Goal: Task Accomplishment & Management: Use online tool/utility

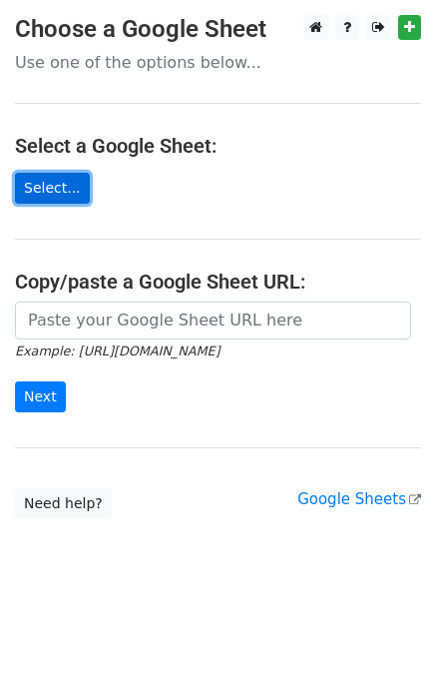
click at [64, 189] on link "Select..." at bounding box center [52, 188] width 75 height 31
click at [36, 199] on link "Select..." at bounding box center [52, 188] width 75 height 31
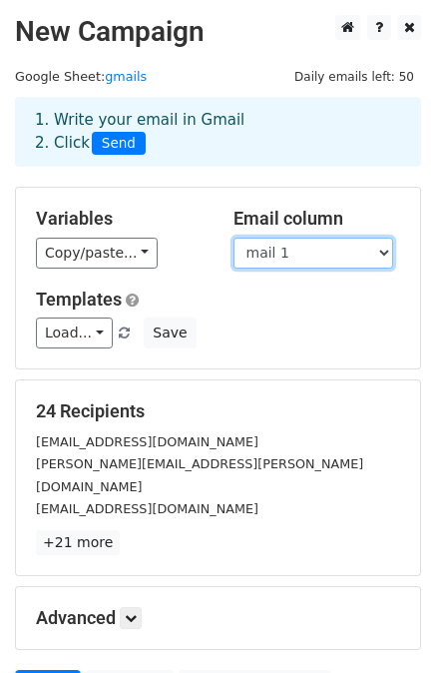
click at [304, 249] on select "Company poc linkedin id mail 1 mail 2" at bounding box center [314, 253] width 160 height 31
click at [305, 248] on select "Company poc linkedin id mail 1 mail 2" at bounding box center [314, 253] width 160 height 31
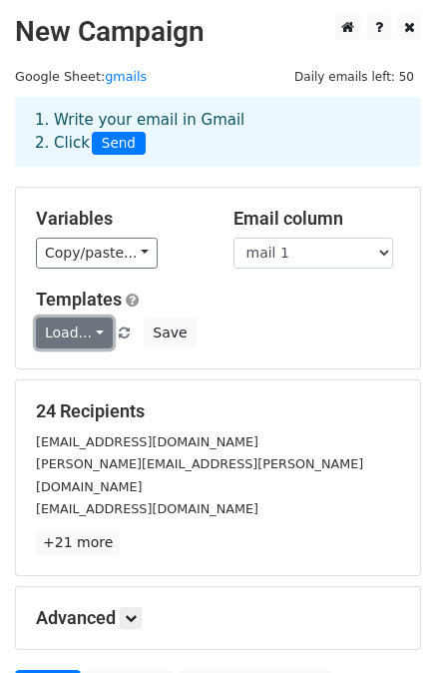
click at [91, 328] on link "Load..." at bounding box center [74, 332] width 77 height 31
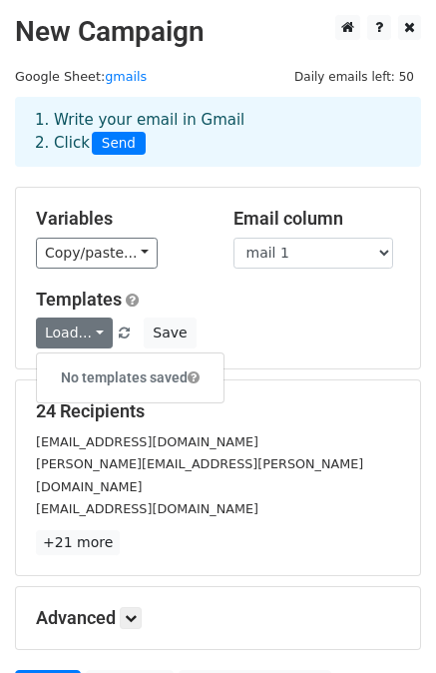
click at [234, 317] on div "Load... No templates saved Save" at bounding box center [218, 332] width 394 height 31
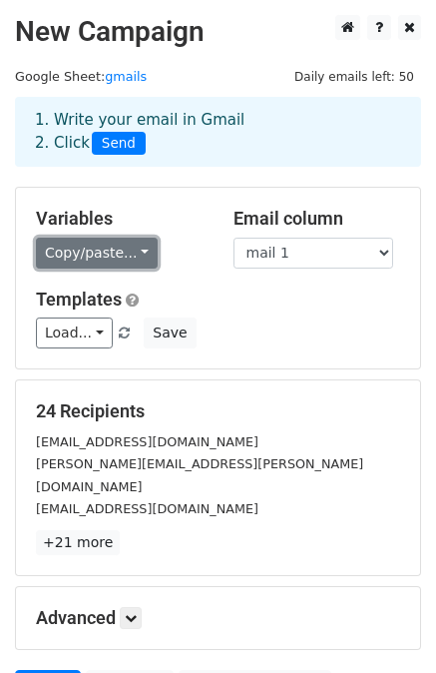
click at [128, 263] on link "Copy/paste..." at bounding box center [97, 253] width 122 height 31
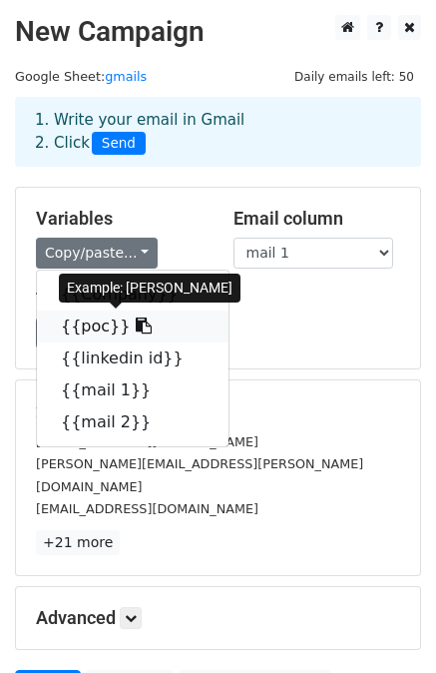
click at [74, 327] on link "{{poc}}" at bounding box center [133, 326] width 192 height 32
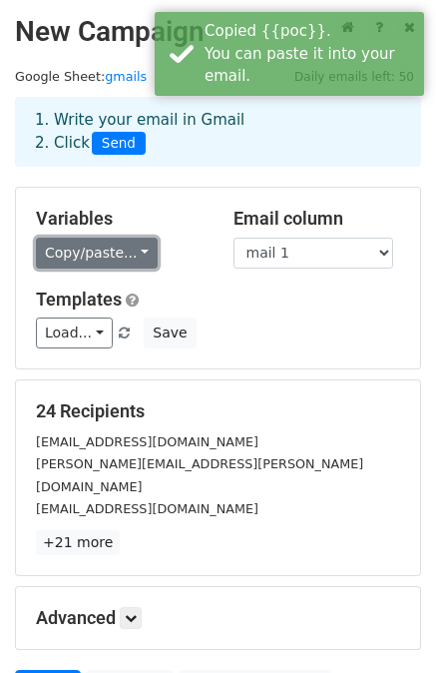
click at [121, 261] on link "Copy/paste..." at bounding box center [97, 253] width 122 height 31
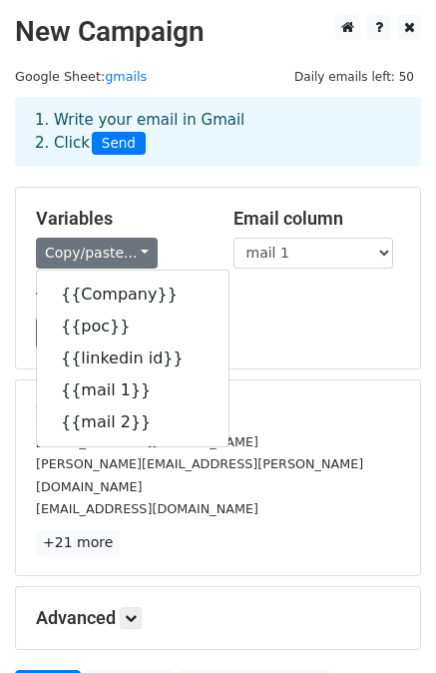
click at [272, 394] on div "24 Recipients rajeev@innoviti.com sanmati.jakkannavar@innoviti.com jhenson.a@in…" at bounding box center [218, 477] width 404 height 195
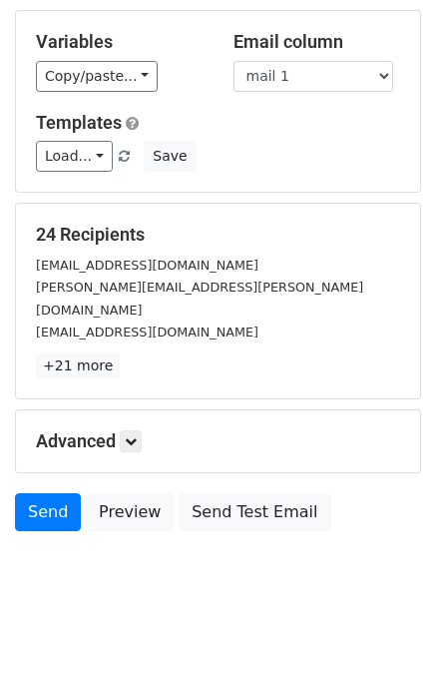
scroll to position [180, 0]
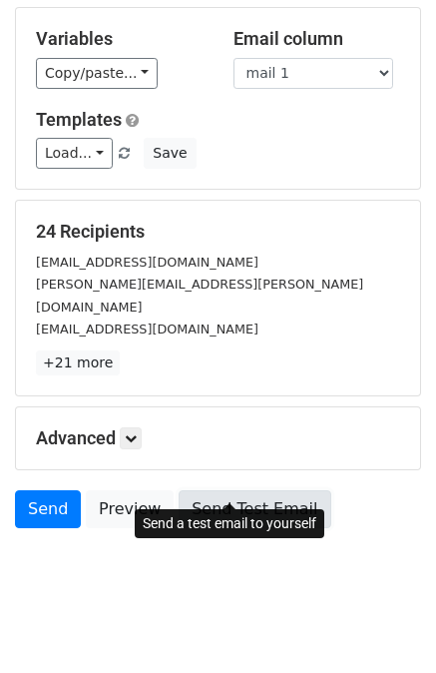
click at [216, 490] on link "Send Test Email" at bounding box center [255, 509] width 152 height 38
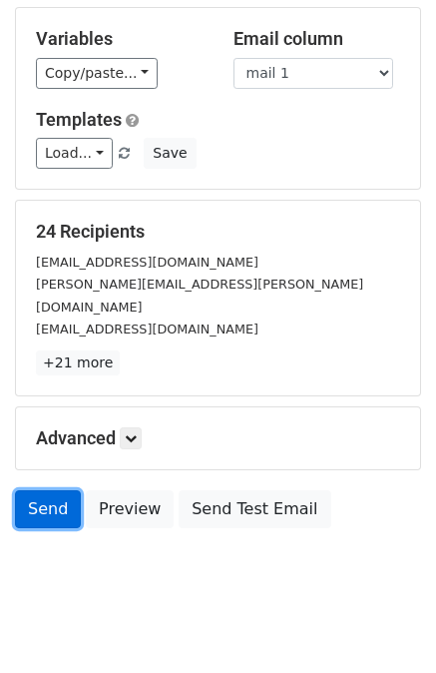
click at [44, 494] on link "Send" at bounding box center [48, 509] width 66 height 38
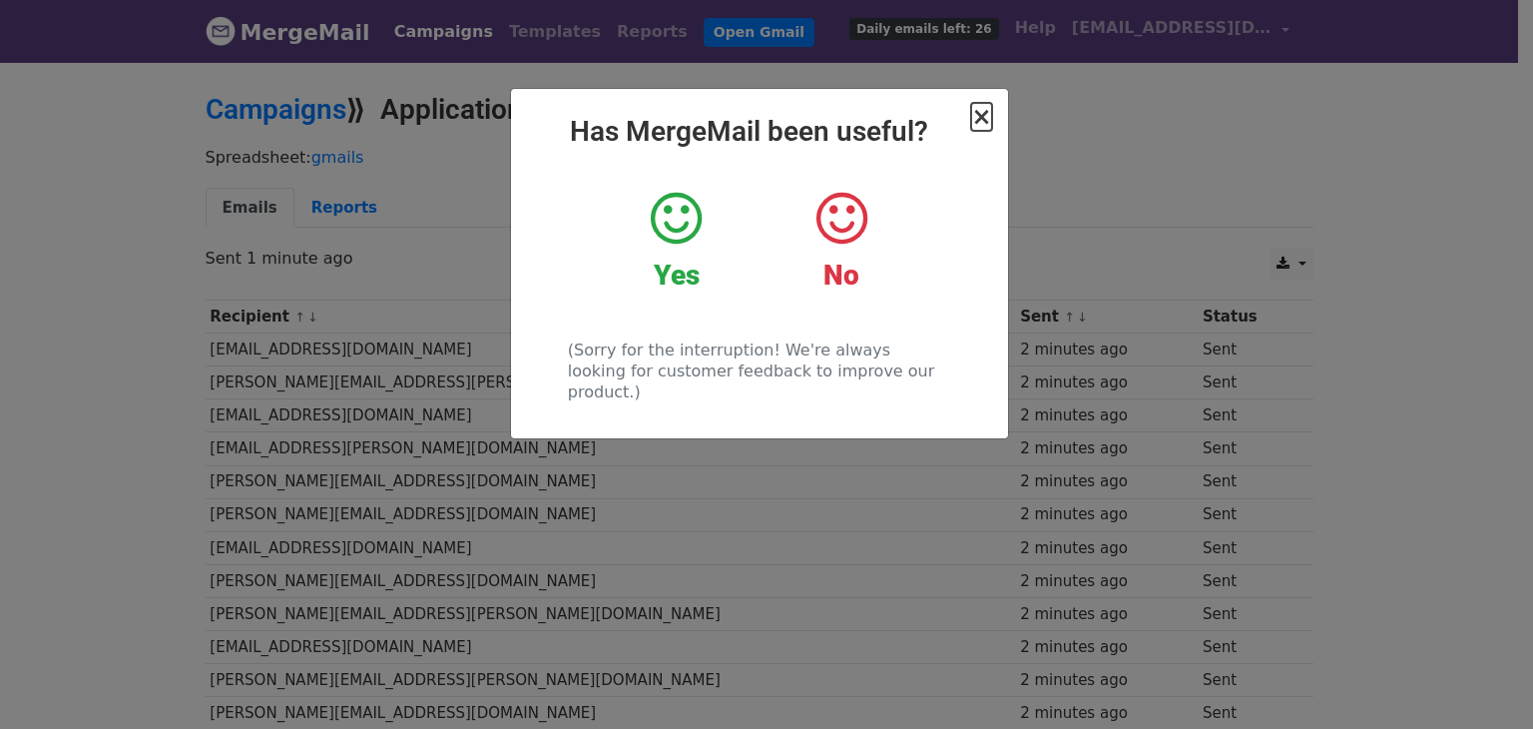
click at [982, 120] on span "×" at bounding box center [981, 117] width 20 height 28
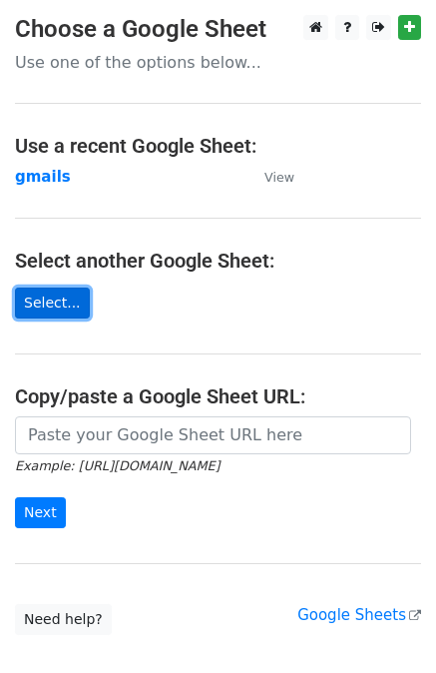
click at [51, 298] on link "Select..." at bounding box center [52, 302] width 75 height 31
click at [49, 307] on link "Select..." at bounding box center [52, 302] width 75 height 31
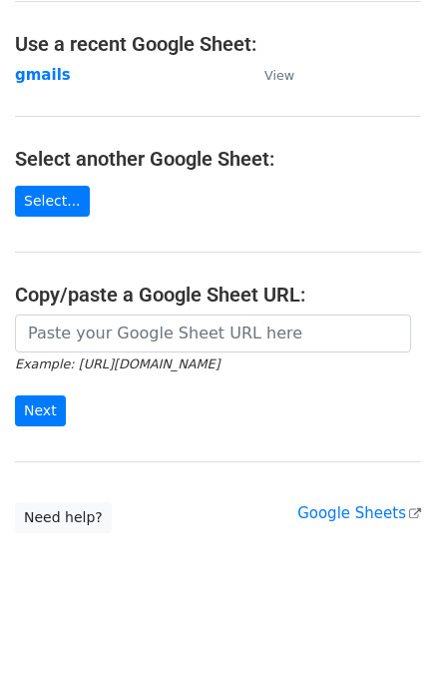
scroll to position [119, 0]
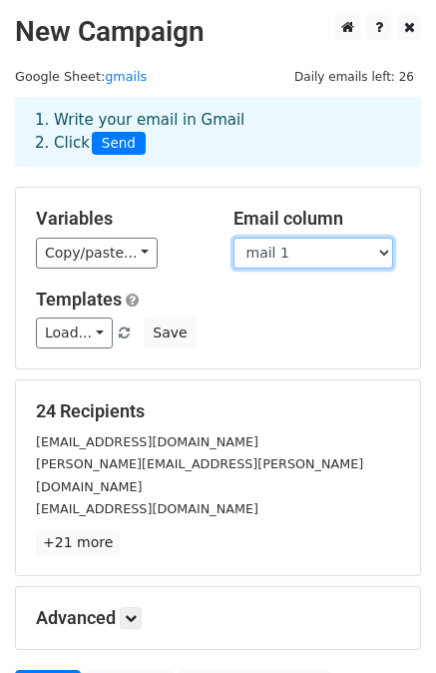
click at [284, 254] on select "Company poc linkedin id mail 1 mail 2" at bounding box center [314, 253] width 160 height 31
select select "mail 2"
click at [234, 238] on select "Company poc linkedin id mail 1 mail 2" at bounding box center [314, 253] width 160 height 31
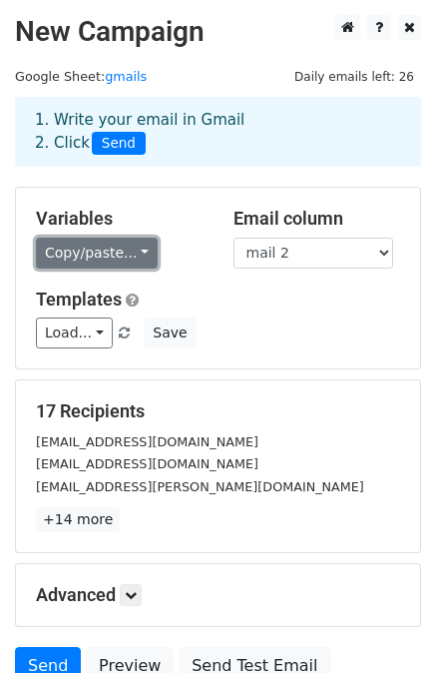
click at [136, 249] on link "Copy/paste..." at bounding box center [97, 253] width 122 height 31
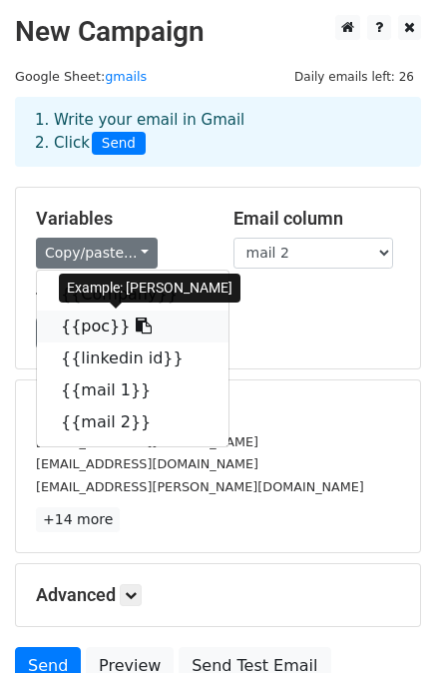
click at [93, 324] on link "{{poc}}" at bounding box center [133, 326] width 192 height 32
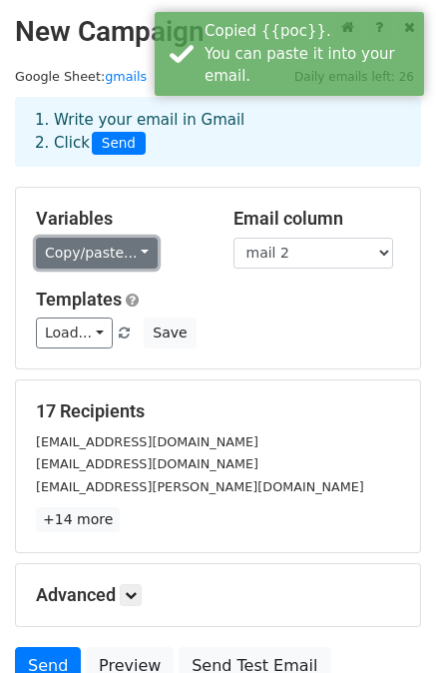
click at [136, 251] on link "Copy/paste..." at bounding box center [97, 253] width 122 height 31
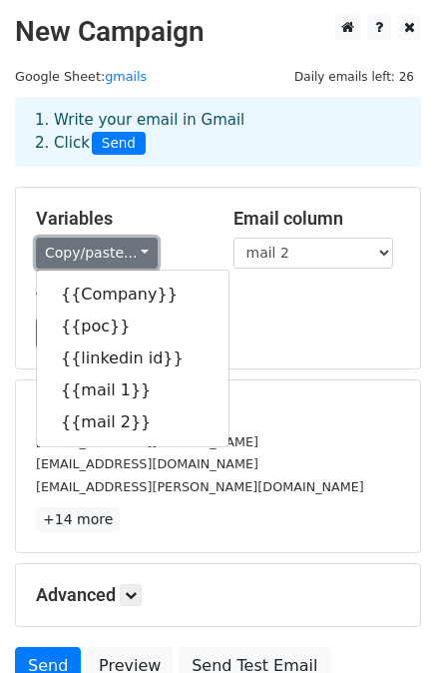
click at [122, 241] on link "Copy/paste..." at bounding box center [97, 253] width 122 height 31
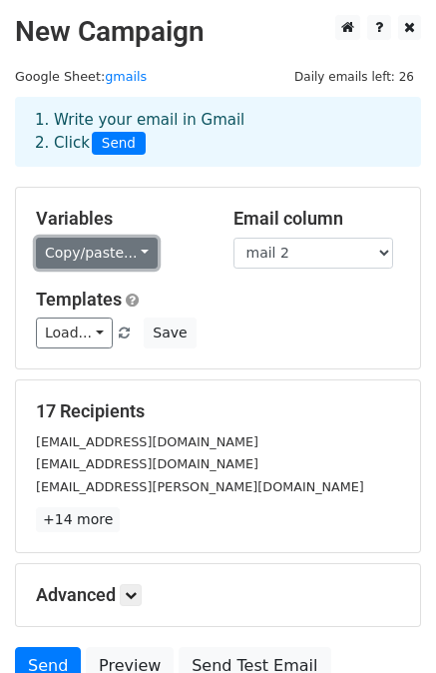
click at [120, 251] on link "Copy/paste..." at bounding box center [97, 253] width 122 height 31
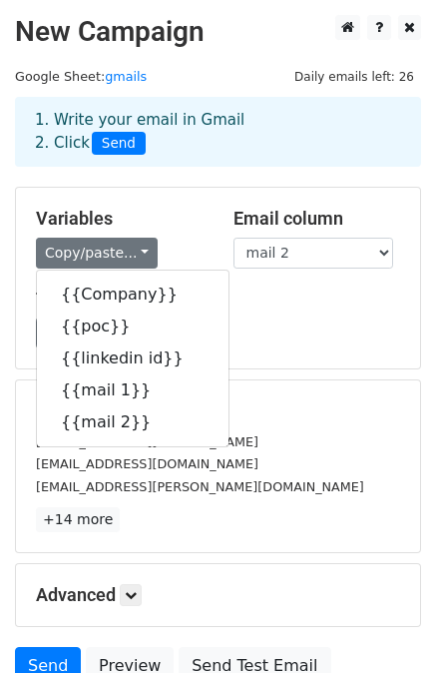
click at [242, 320] on div "Load... No templates saved Save" at bounding box center [218, 332] width 394 height 31
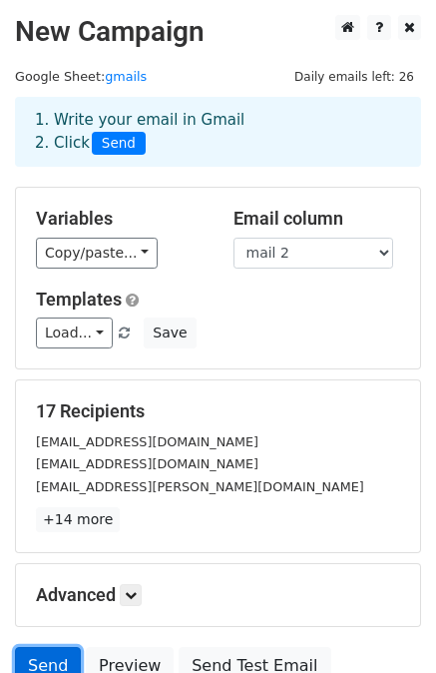
click at [48, 663] on link "Send" at bounding box center [48, 666] width 66 height 38
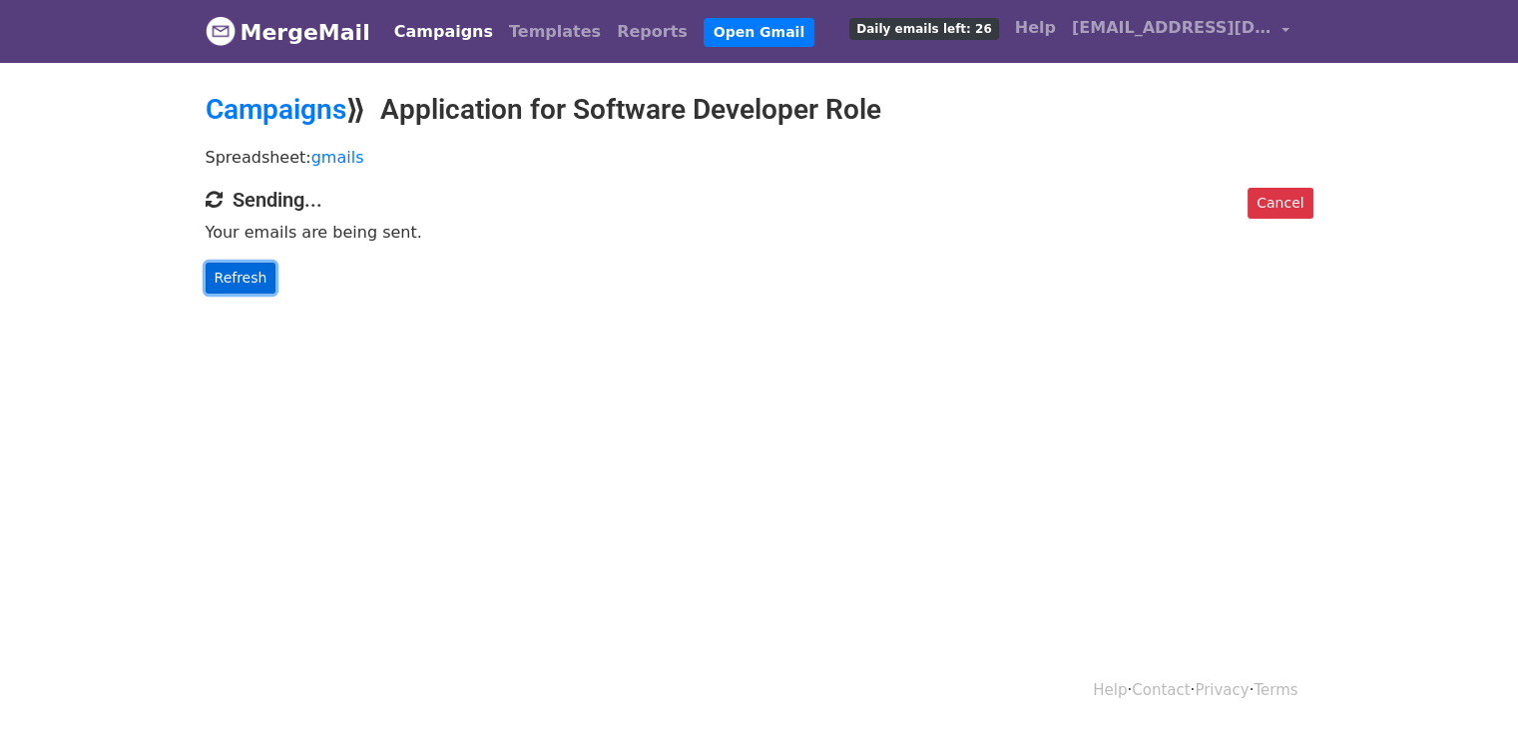
click at [228, 281] on link "Refresh" at bounding box center [241, 278] width 71 height 31
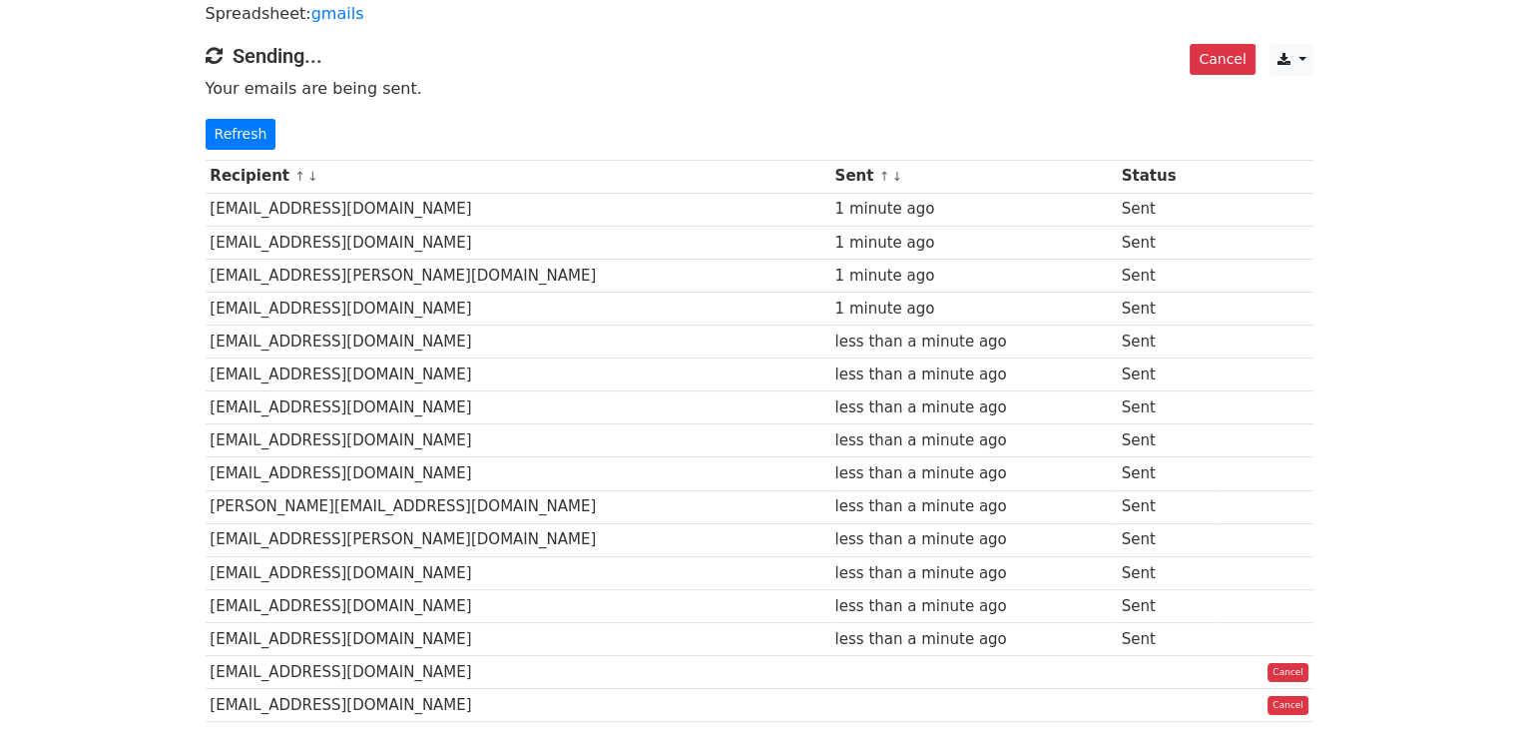
scroll to position [299, 0]
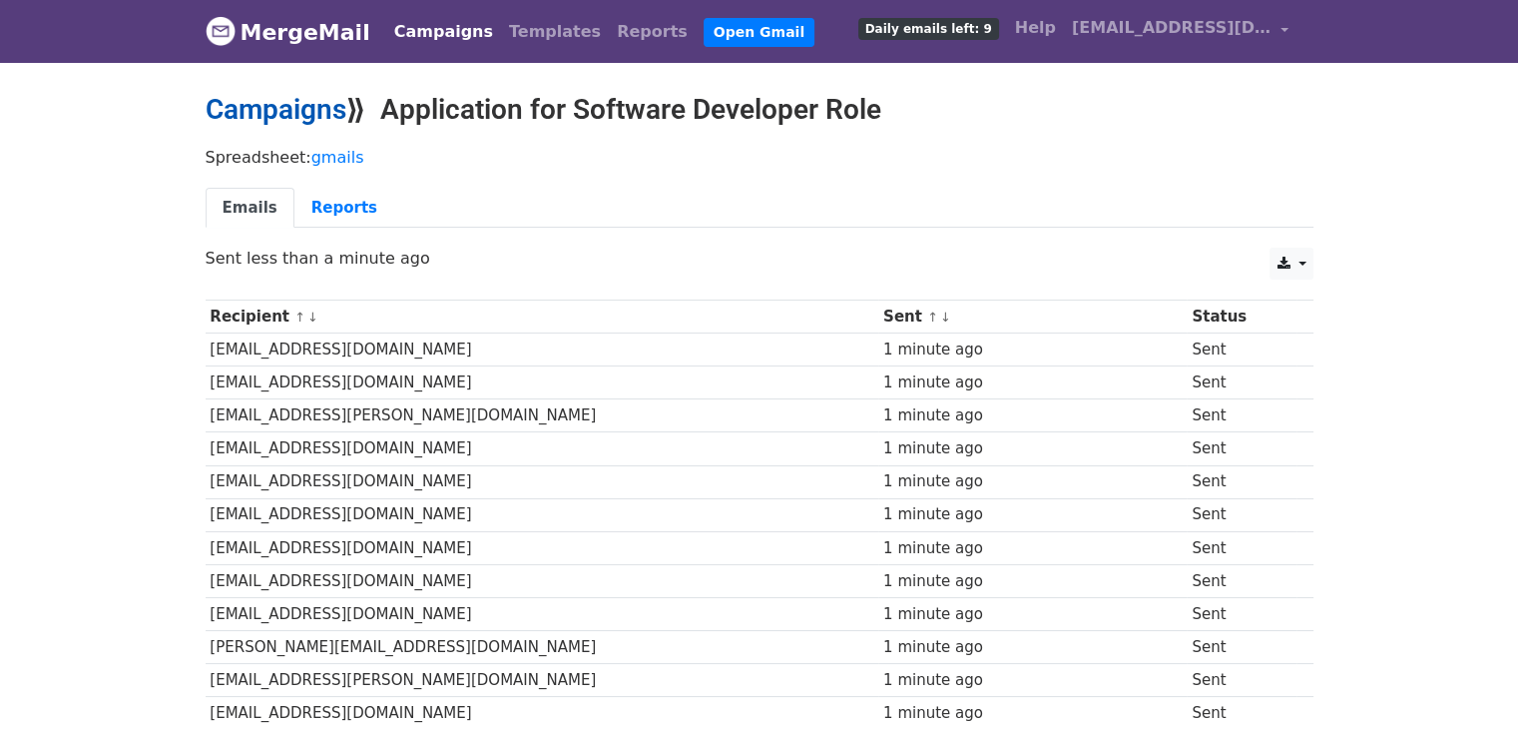
click at [300, 120] on link "Campaigns" at bounding box center [276, 109] width 141 height 33
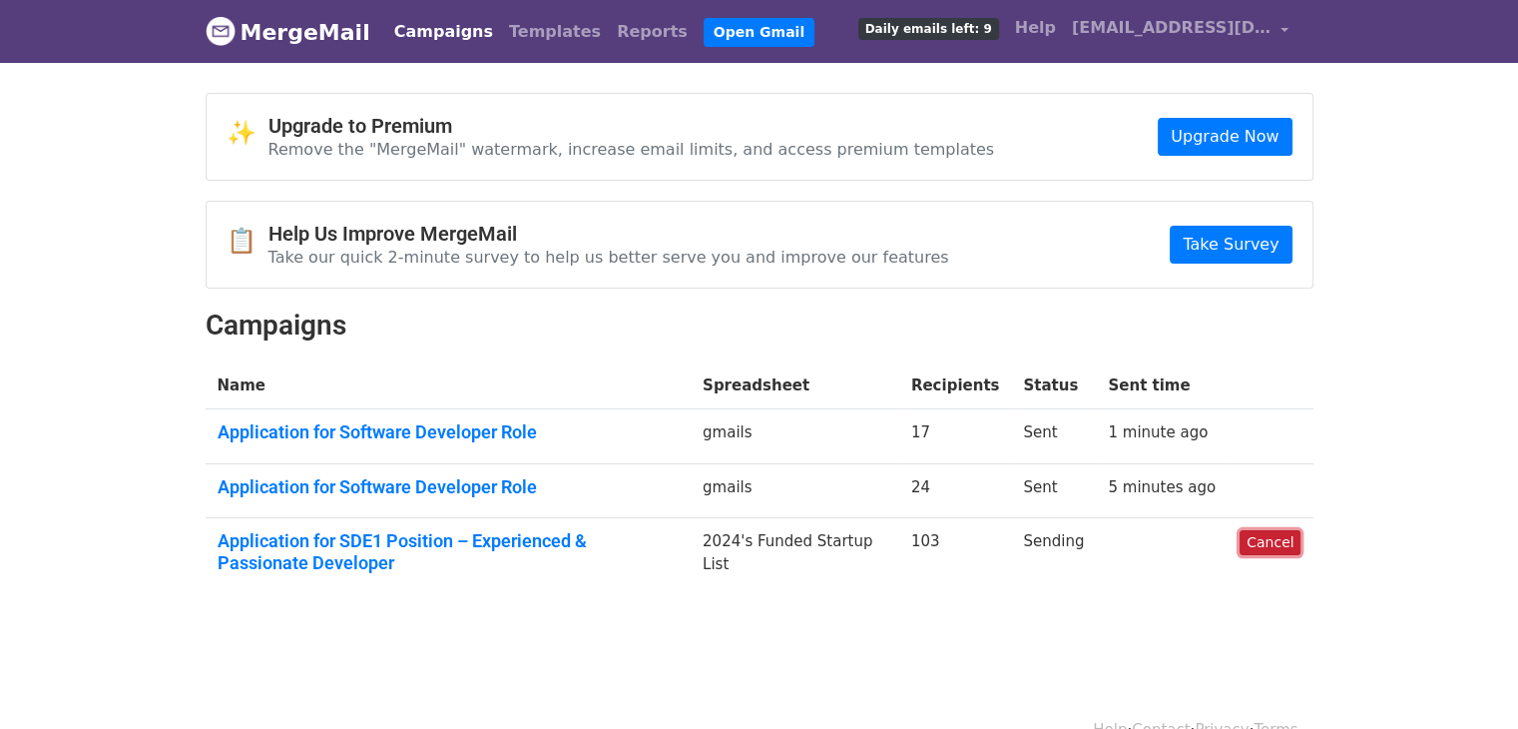
click at [1269, 541] on link "Cancel" at bounding box center [1270, 542] width 61 height 25
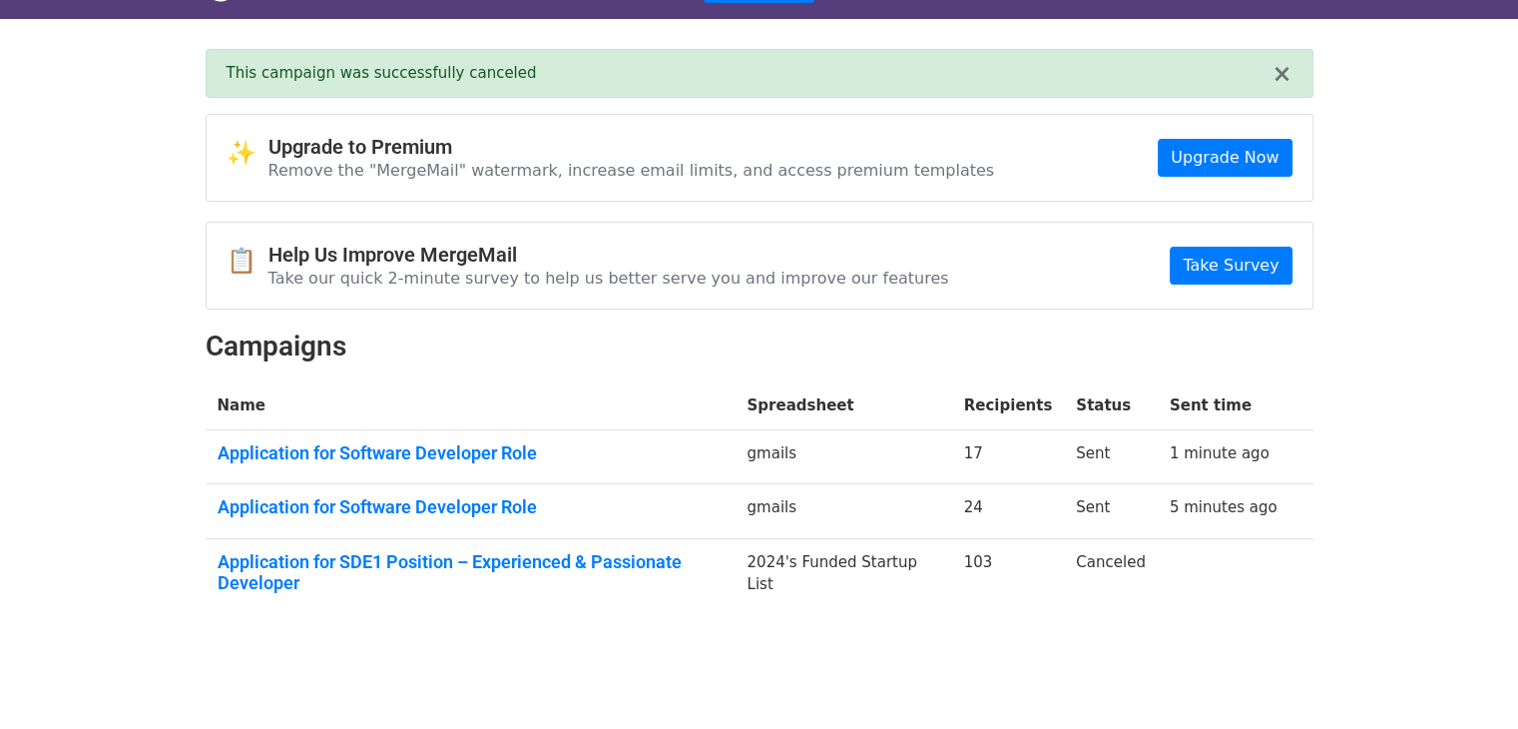
scroll to position [83, 0]
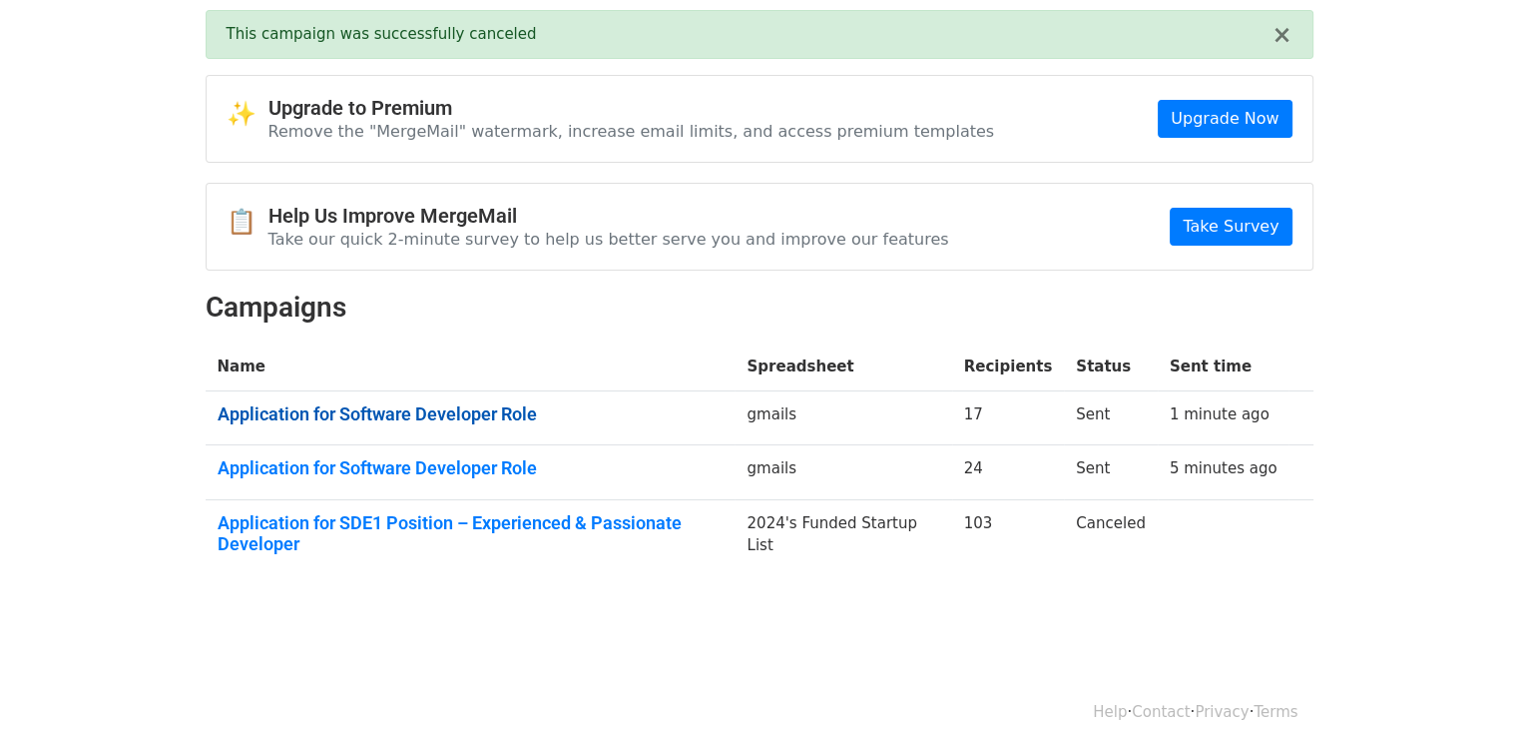
click at [424, 403] on link "Application for Software Developer Role" at bounding box center [471, 414] width 506 height 22
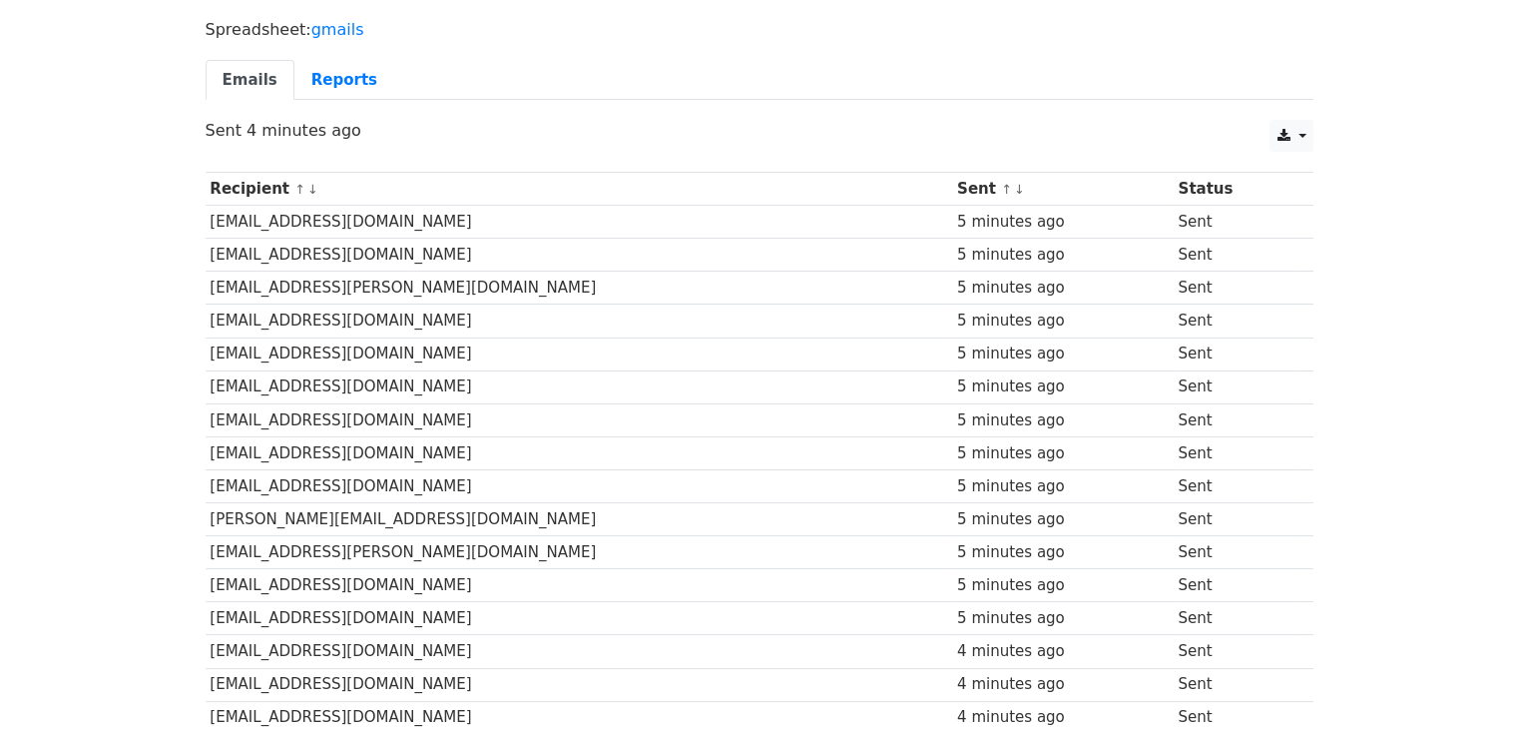
scroll to position [299, 0]
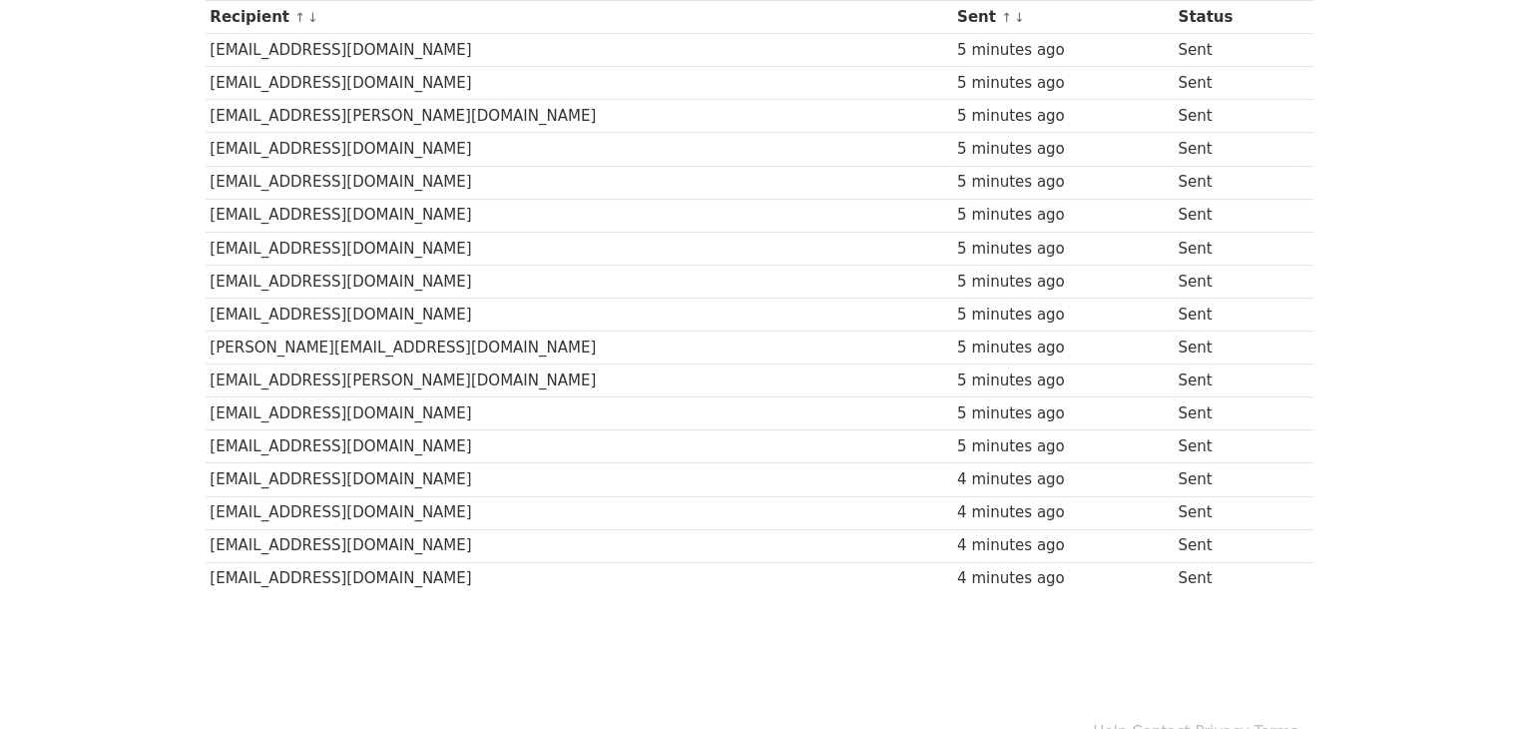
drag, startPoint x: 1134, startPoint y: 143, endPoint x: 1230, endPoint y: 160, distance: 97.3
click at [1230, 160] on tr "[EMAIL_ADDRESS][DOMAIN_NAME] 5 minutes ago Sent" at bounding box center [760, 149] width 1108 height 33
click at [1174, 123] on td "Sent" at bounding box center [1235, 116] width 122 height 33
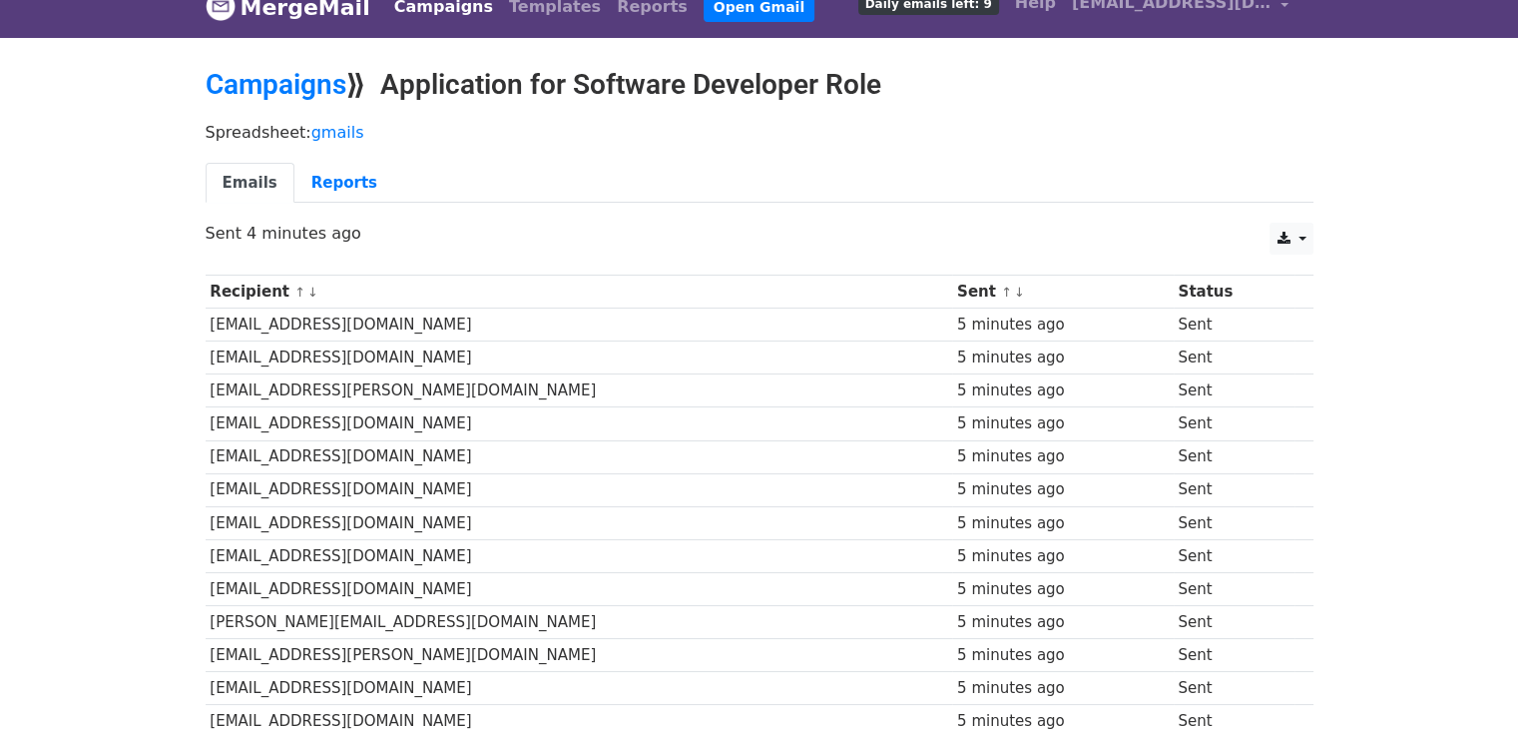
scroll to position [0, 0]
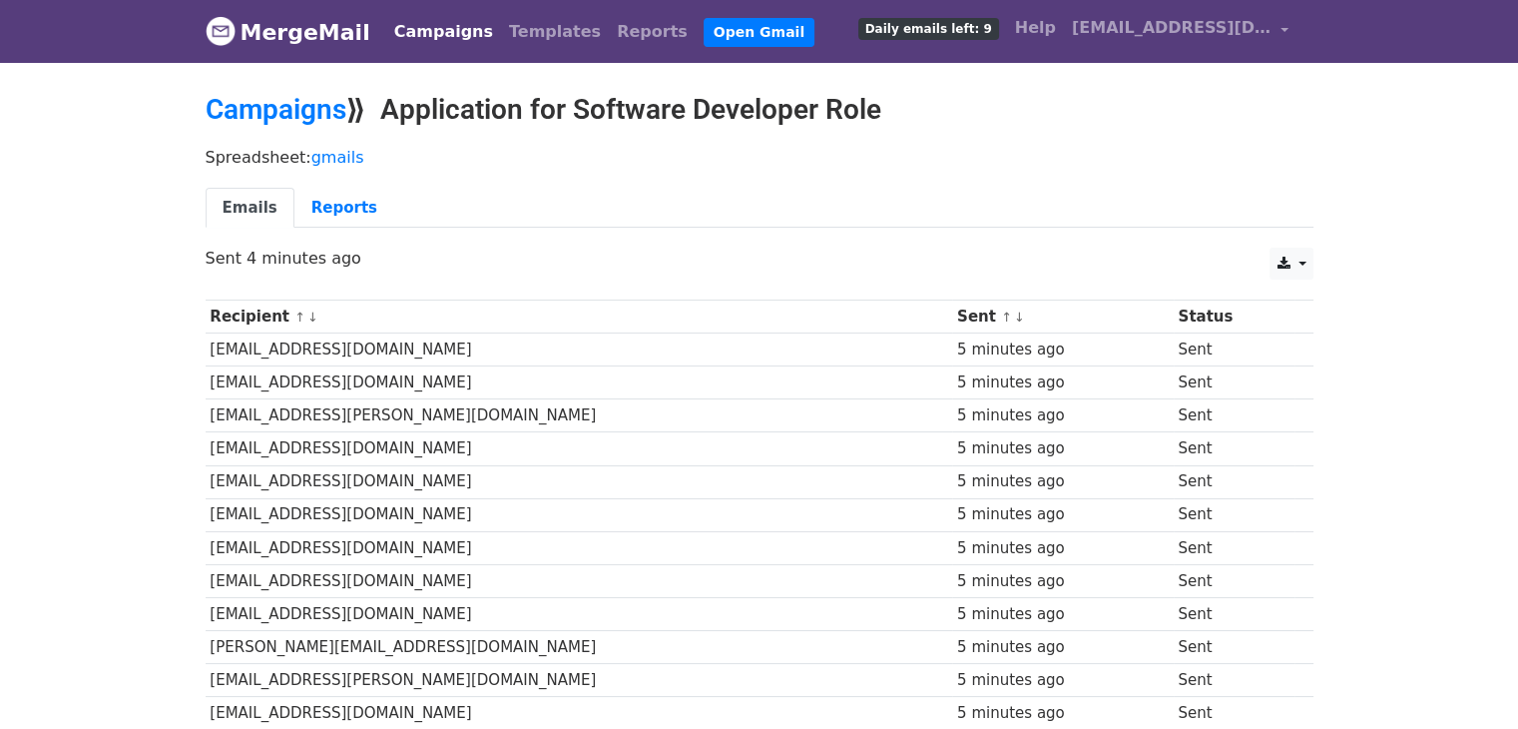
click at [1174, 347] on td "Sent" at bounding box center [1235, 349] width 122 height 33
drag, startPoint x: 1138, startPoint y: 347, endPoint x: 1181, endPoint y: 351, distance: 43.1
click at [1181, 351] on td "Sent" at bounding box center [1235, 349] width 122 height 33
click at [1174, 336] on td "Sent" at bounding box center [1235, 349] width 122 height 33
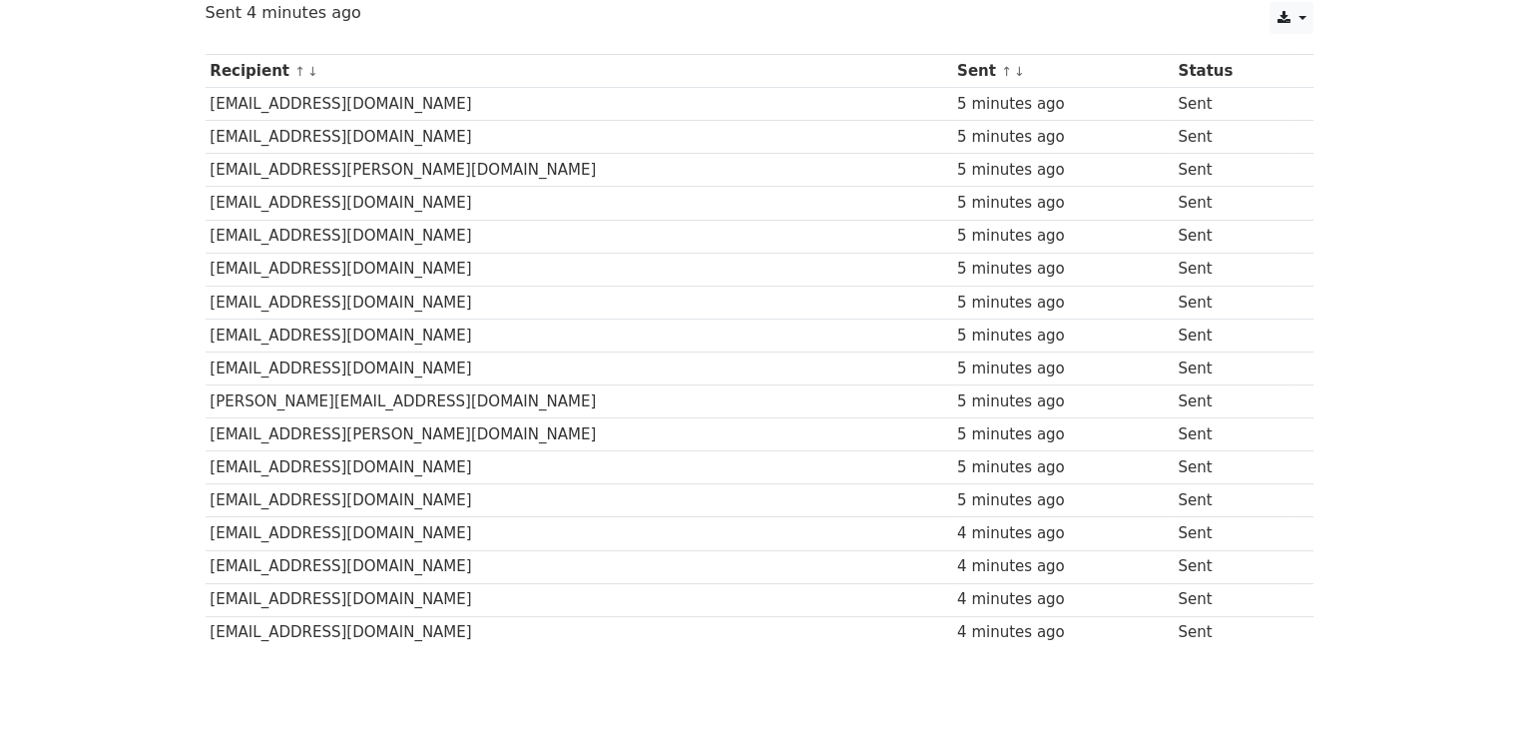
scroll to position [200, 0]
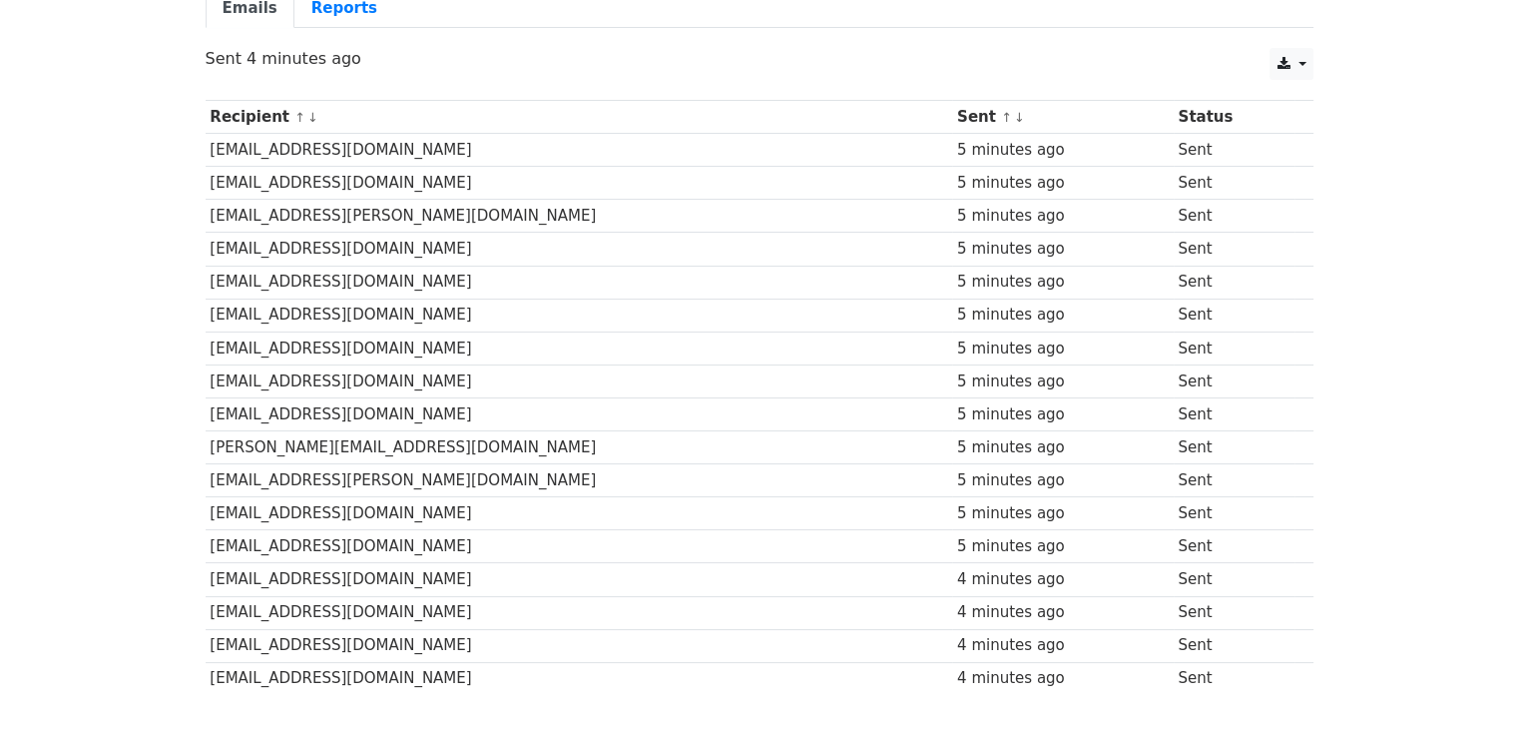
click at [1174, 149] on td "Sent" at bounding box center [1235, 150] width 122 height 33
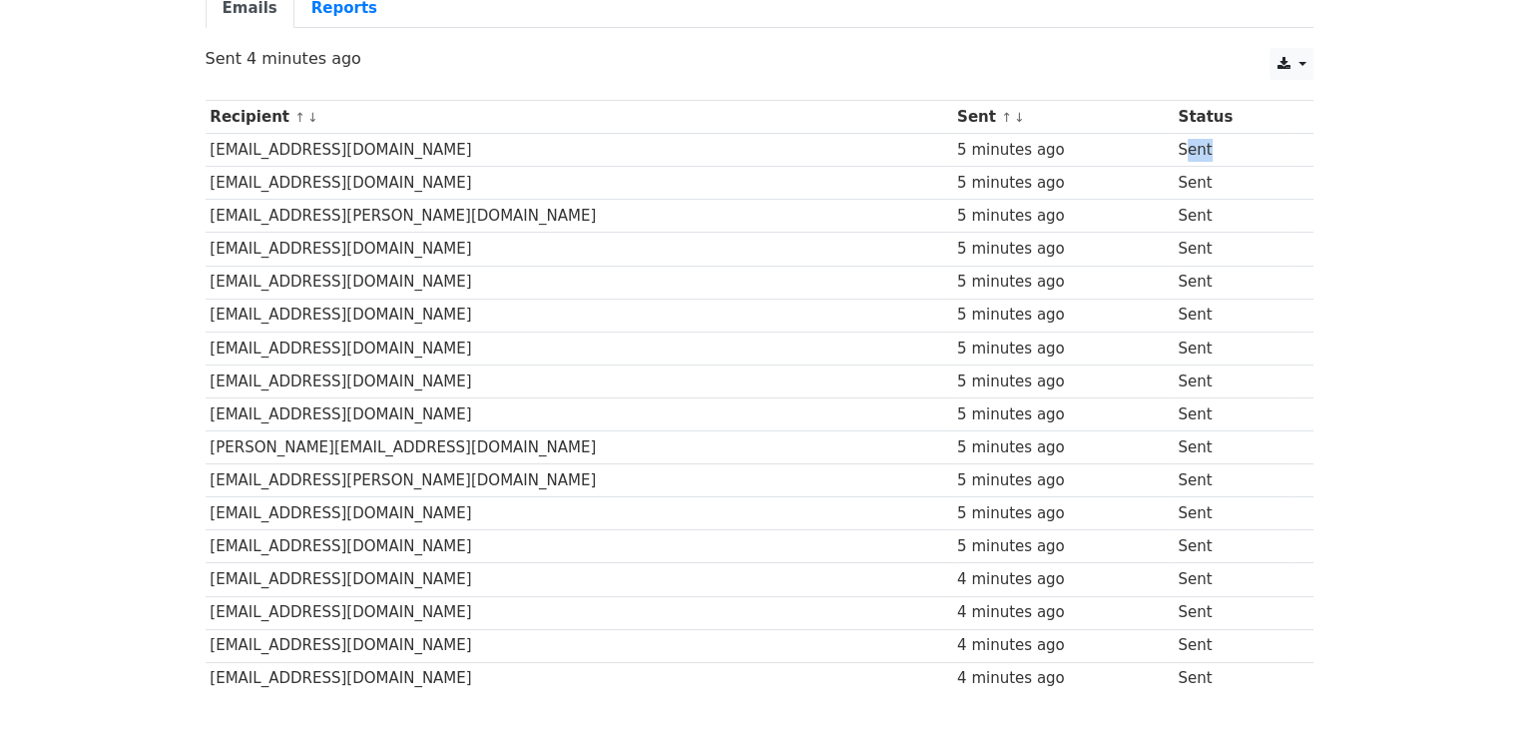
click at [1193, 151] on td "Sent" at bounding box center [1235, 150] width 122 height 33
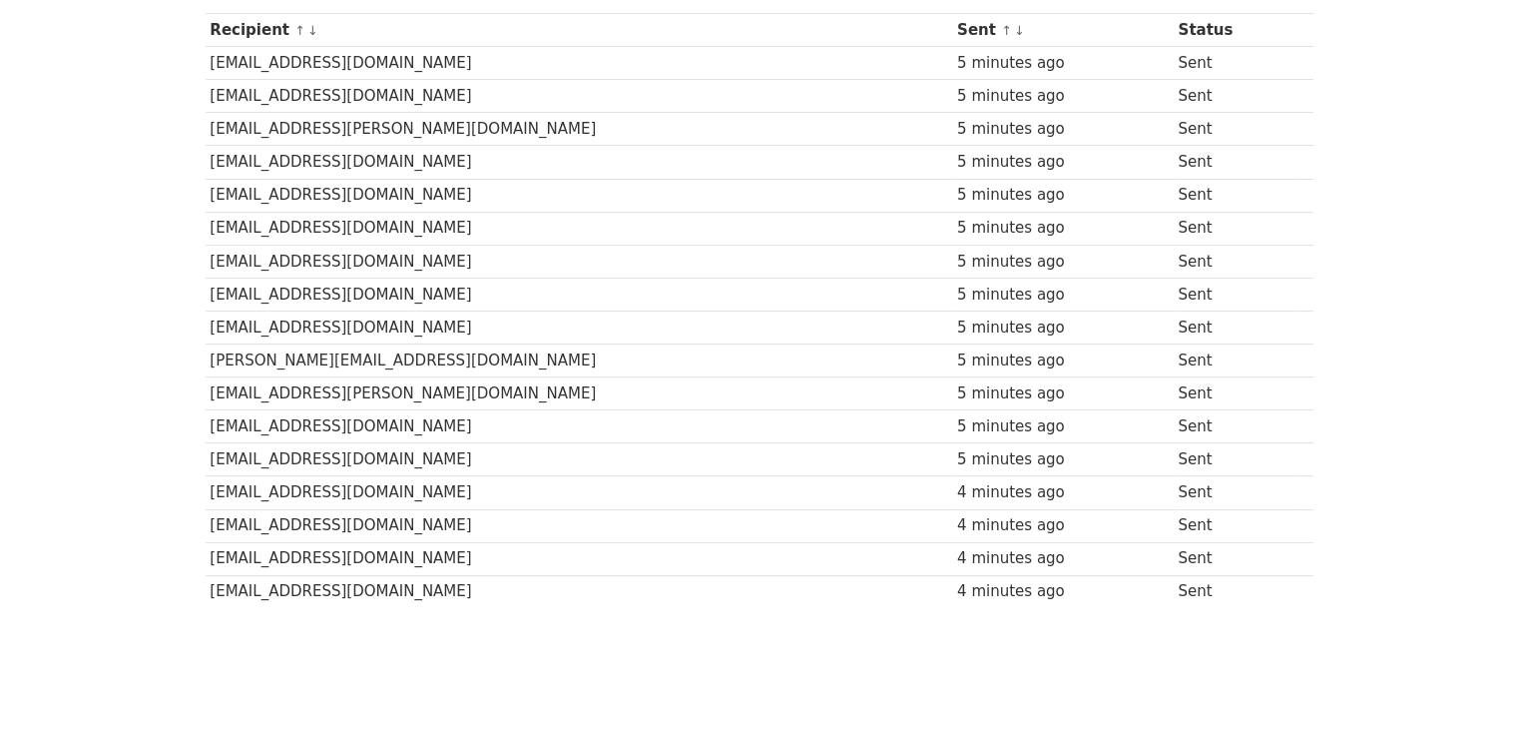
scroll to position [338, 0]
